Goal: Check status: Check status

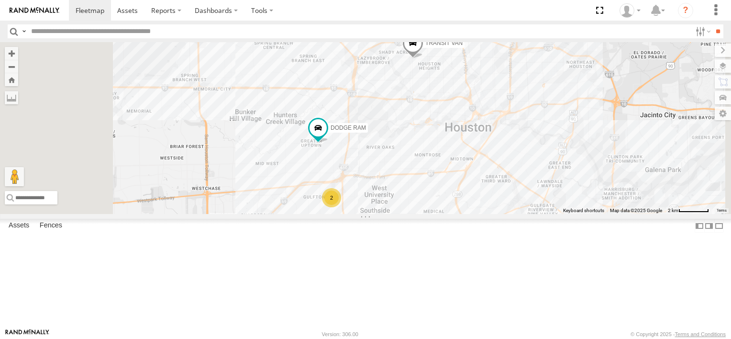
click at [341, 207] on div "2" at bounding box center [331, 197] width 19 height 19
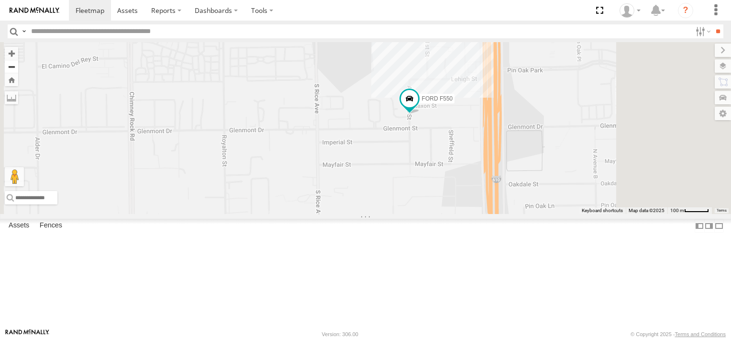
click at [18, 66] on button "Zoom out" at bounding box center [11, 66] width 13 height 13
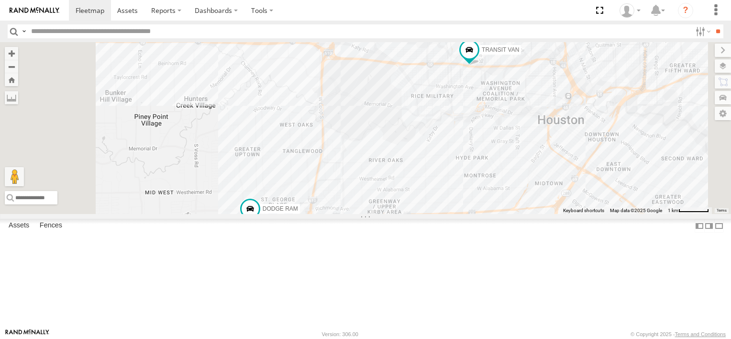
click at [39, 9] on img at bounding box center [35, 10] width 50 height 7
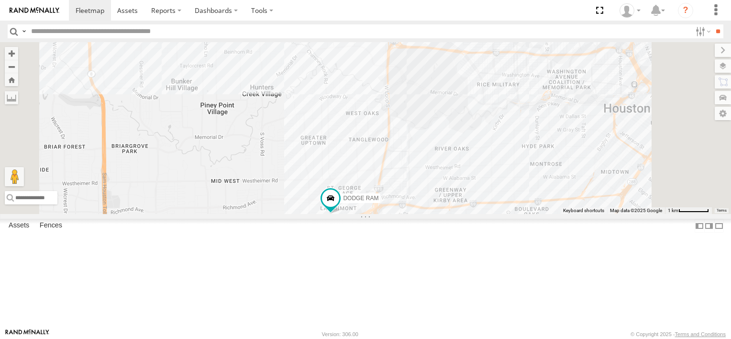
click at [376, 233] on div "2" at bounding box center [365, 223] width 19 height 19
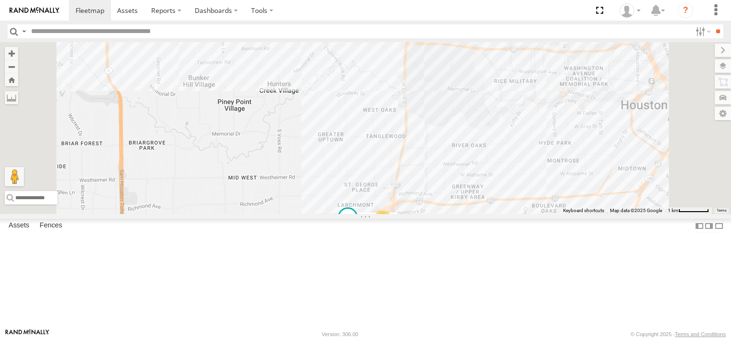
click at [356, 226] on span at bounding box center [347, 217] width 17 height 17
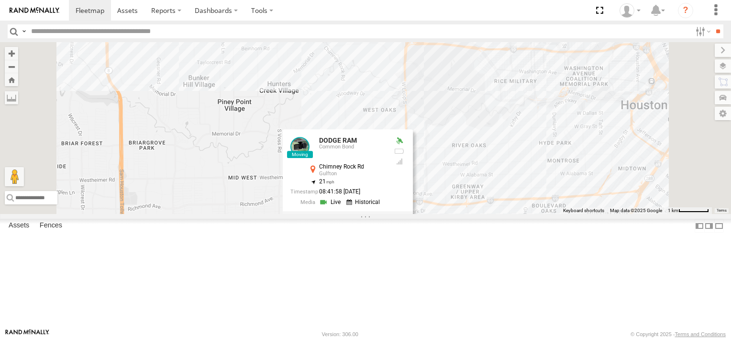
click at [361, 221] on label at bounding box center [351, 218] width 19 height 7
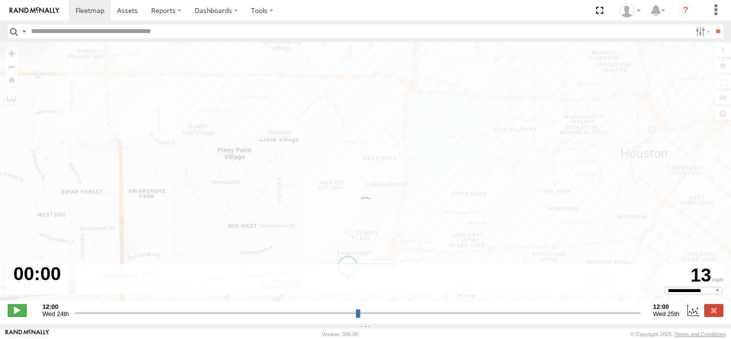
type input "**********"
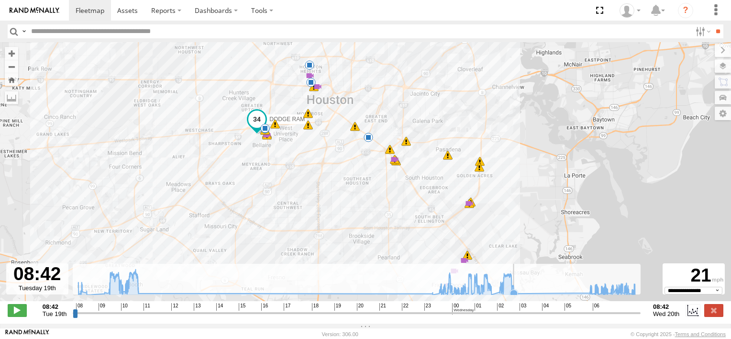
click at [516, 297] on icon at bounding box center [514, 293] width 8 height 8
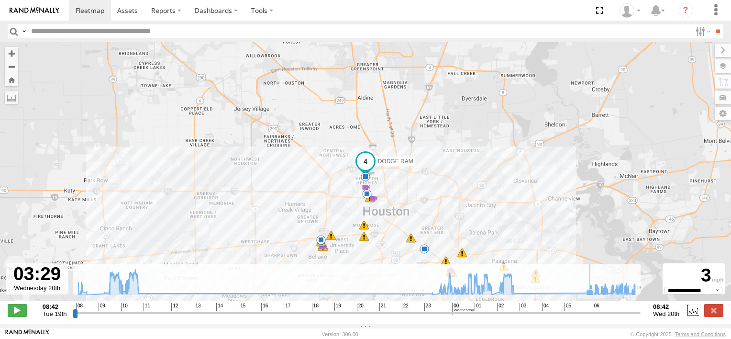
click at [589, 295] on icon at bounding box center [590, 293] width 8 height 8
click at [514, 294] on icon at bounding box center [514, 292] width 8 height 8
click at [590, 296] on icon at bounding box center [590, 293] width 8 height 8
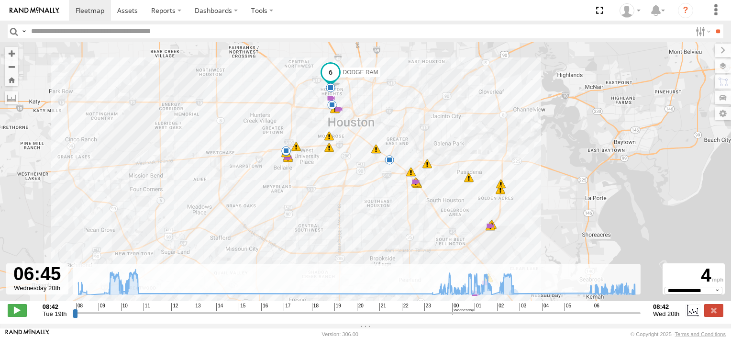
drag, startPoint x: 494, startPoint y: 224, endPoint x: 458, endPoint y: 134, distance: 96.4
click at [458, 134] on div "DODGE RAM 08:52 Tue 10:03 Tue 10:04 Tue 10:04 Tue 10:29 Tue 10:38 Tue 10:45 Tue…" at bounding box center [365, 176] width 731 height 269
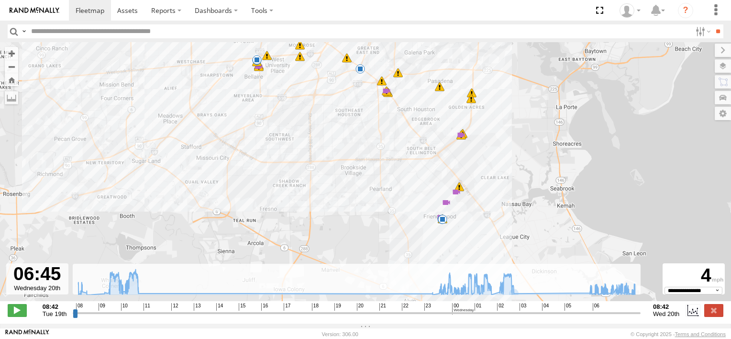
drag, startPoint x: 619, startPoint y: 180, endPoint x: 589, endPoint y: 89, distance: 95.8
click at [589, 89] on div "DODGE RAM 08:52 Tue 10:03 Tue 10:04 Tue 10:04 Tue 10:29 Tue 10:38 Tue 10:45 Tue…" at bounding box center [365, 176] width 731 height 269
click at [442, 221] on span at bounding box center [443, 219] width 10 height 10
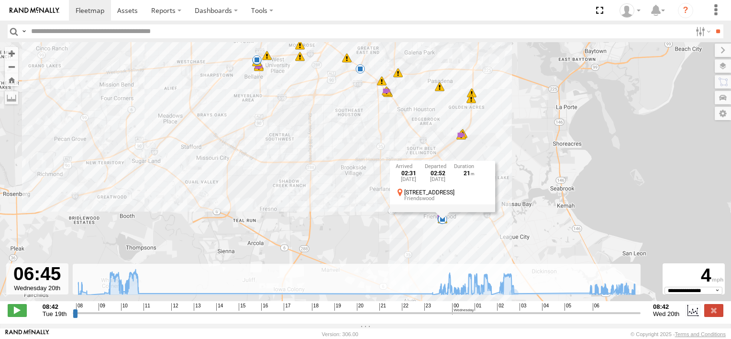
click at [464, 228] on div "DODGE RAM 08:52 Tue 10:03 Tue 10:04 Tue 10:04 Tue 10:29 Tue 10:38 Tue 10:45 Tue…" at bounding box center [365, 176] width 731 height 269
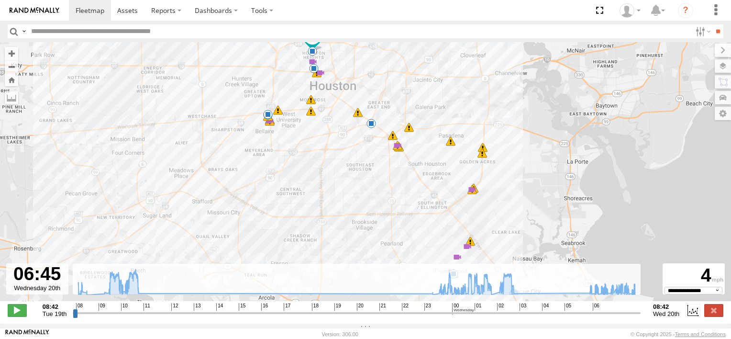
drag, startPoint x: 605, startPoint y: 148, endPoint x: 616, endPoint y: 207, distance: 59.4
click at [616, 207] on div "DODGE RAM 08:52 Tue 10:03 Tue 10:04 Tue 10:04 Tue 10:29 Tue 10:38 Tue 10:45 Tue…" at bounding box center [365, 176] width 731 height 269
click at [13, 65] on button "Zoom out" at bounding box center [11, 66] width 13 height 13
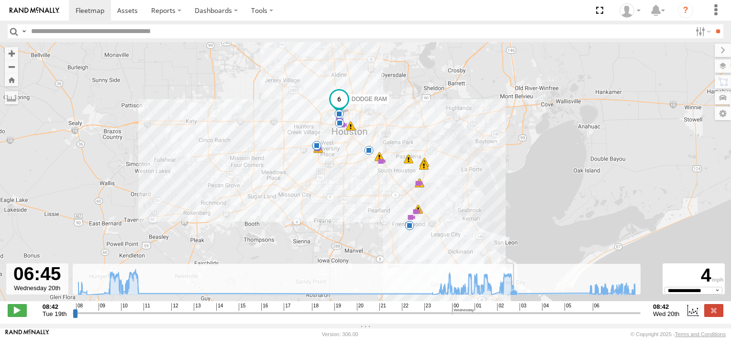
click at [515, 297] on icon at bounding box center [514, 293] width 8 height 8
click at [589, 296] on icon at bounding box center [590, 293] width 8 height 8
click at [11, 52] on button "Zoom in" at bounding box center [11, 53] width 13 height 13
